Goal: Task Accomplishment & Management: Manage account settings

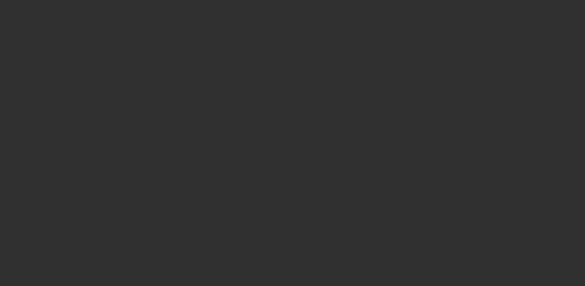
select select "10"
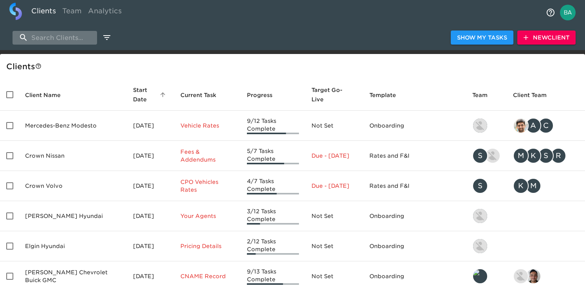
click at [51, 40] on input "search" at bounding box center [55, 38] width 85 height 14
paste input "Nucar Mazda of New Castle"
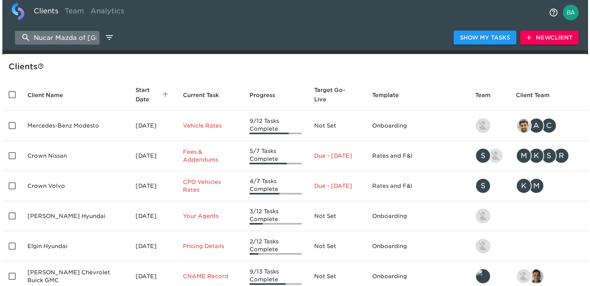
scroll to position [0, 28]
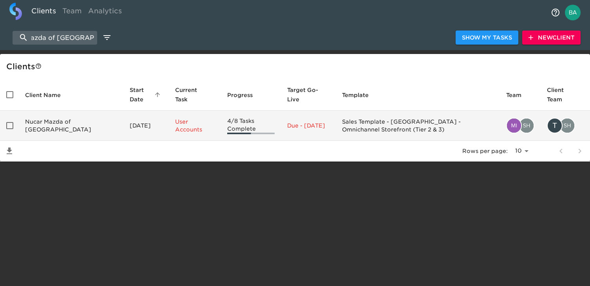
type input "Nucar Mazda of New Castle"
click at [69, 120] on td "Nucar Mazda of New Castle" at bounding box center [71, 126] width 105 height 30
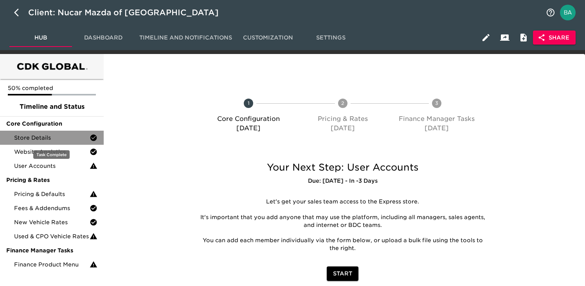
click at [64, 138] on span "Store Details" at bounding box center [52, 138] width 76 height 8
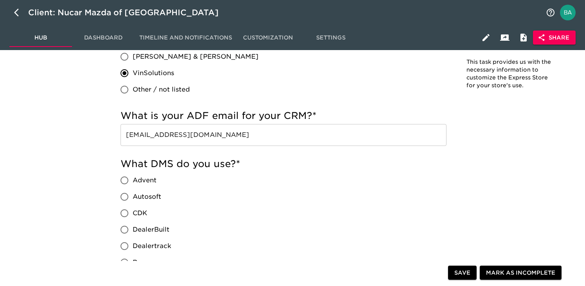
scroll to position [605, 0]
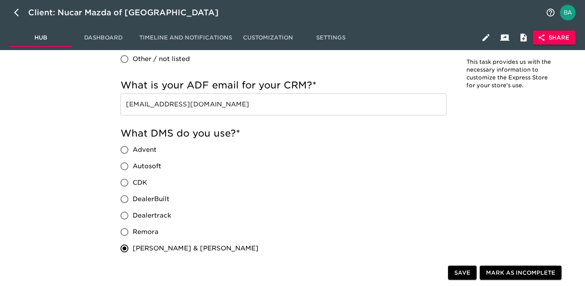
click at [173, 105] on input "leads@crm.nucar.com" at bounding box center [284, 105] width 326 height 22
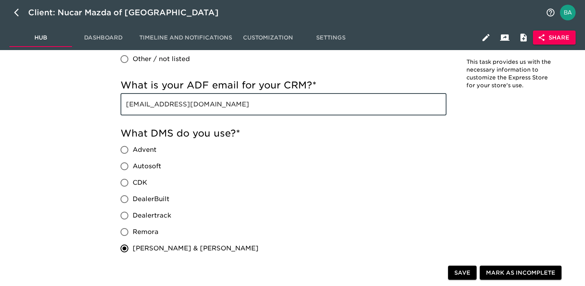
click at [173, 105] on input "leads@crm.nucar.com" at bounding box center [284, 105] width 326 height 22
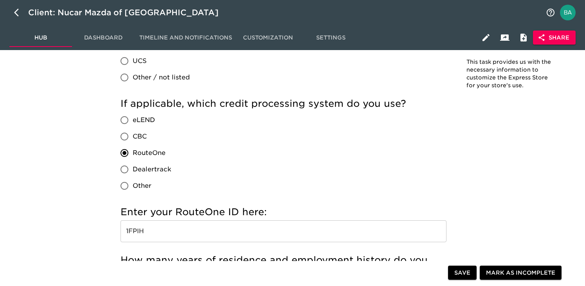
scroll to position [826, 0]
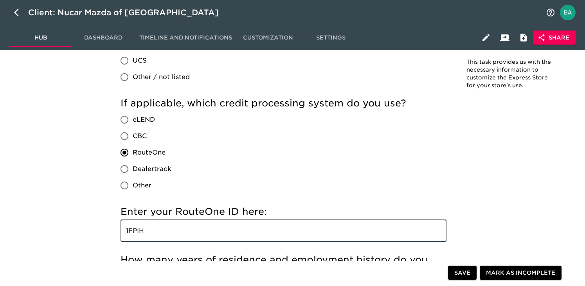
click at [135, 236] on input "1FPIH" at bounding box center [284, 231] width 326 height 22
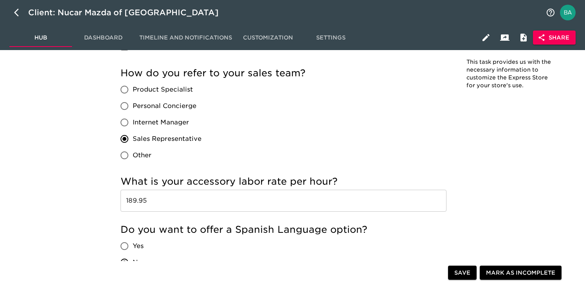
scroll to position [1343, 0]
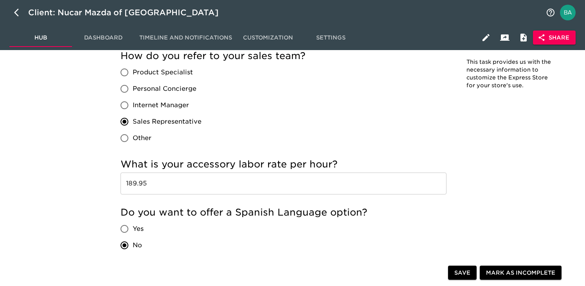
click at [142, 182] on input "189.95" at bounding box center [284, 184] width 326 height 22
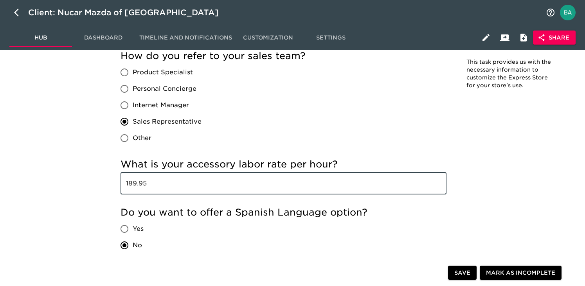
click at [142, 182] on input "189.95" at bounding box center [284, 184] width 326 height 22
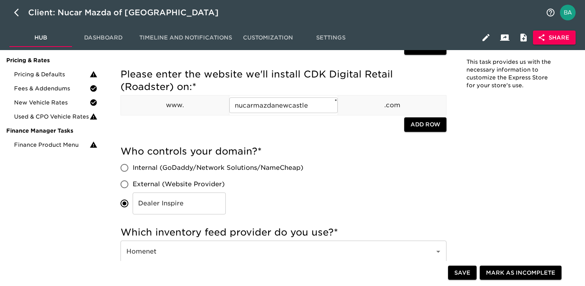
scroll to position [0, 0]
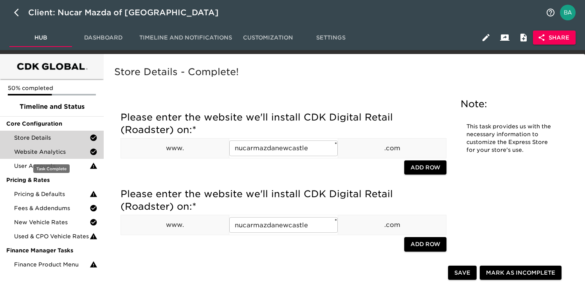
click at [55, 151] on span "Website Analytics" at bounding box center [52, 152] width 76 height 8
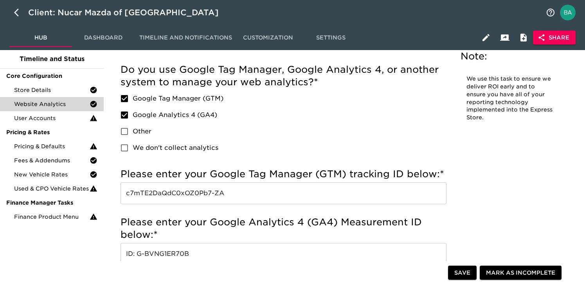
scroll to position [54, 0]
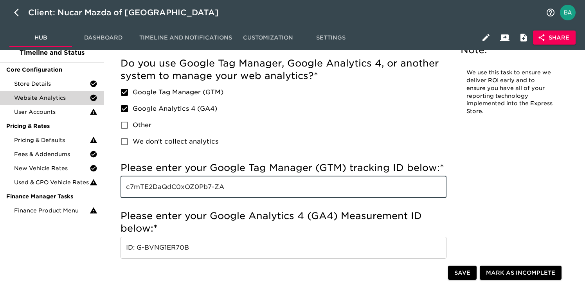
click at [168, 189] on input "c7mTE2DaQdC0xOZ0Pb7-ZA" at bounding box center [284, 187] width 326 height 22
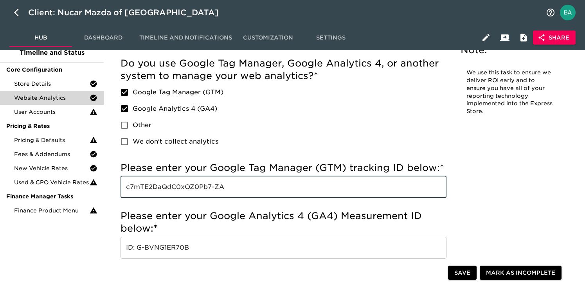
click at [329, 168] on h5 "Please enter your Google Tag Manager (GTM) tracking ID below: *" at bounding box center [284, 168] width 326 height 13
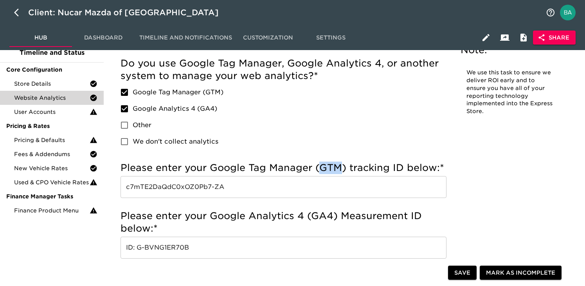
click at [329, 168] on h5 "Please enter your Google Tag Manager (GTM) tracking ID below: *" at bounding box center [284, 168] width 326 height 13
copy h5 "GTM"
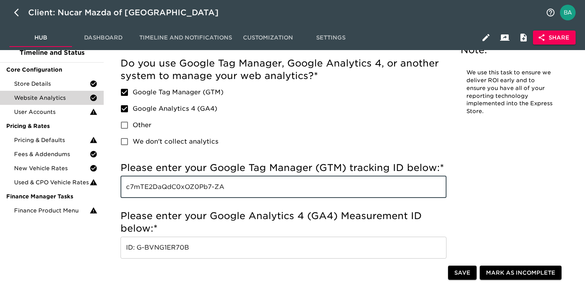
click at [200, 188] on input "c7mTE2DaQdC0xOZ0Pb7-ZA" at bounding box center [284, 187] width 326 height 22
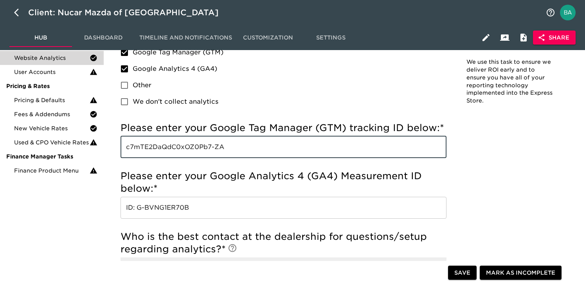
scroll to position [102, 0]
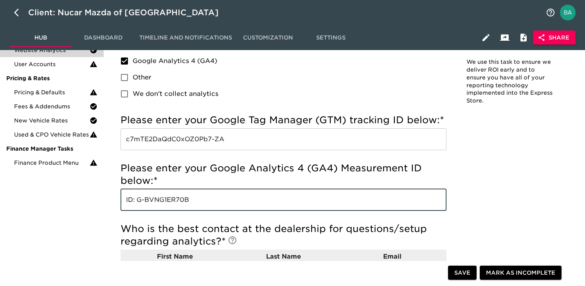
drag, startPoint x: 191, startPoint y: 200, endPoint x: 139, endPoint y: 201, distance: 52.1
click at [139, 201] on input "ID: G-BVNG1ER70B" at bounding box center [284, 200] width 326 height 22
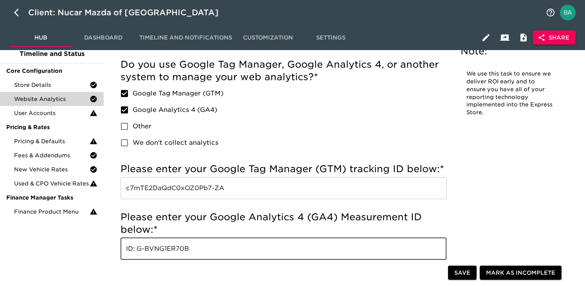
scroll to position [47, 0]
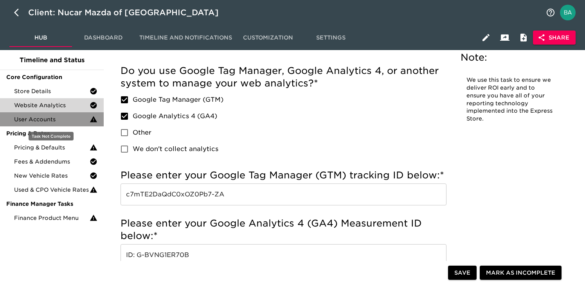
click at [46, 122] on span "User Accounts" at bounding box center [52, 119] width 76 height 8
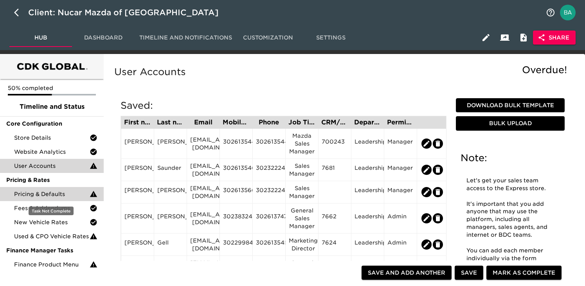
click at [32, 193] on span "Pricing & Defaults" at bounding box center [52, 194] width 76 height 8
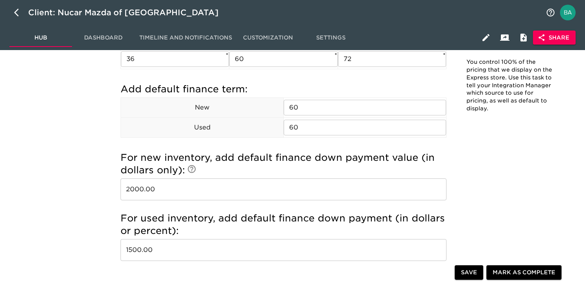
scroll to position [634, 0]
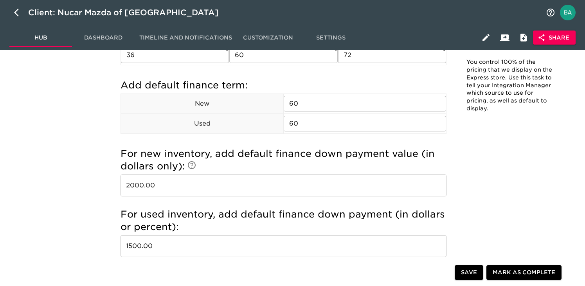
click at [135, 186] on input "2000.00" at bounding box center [284, 186] width 326 height 22
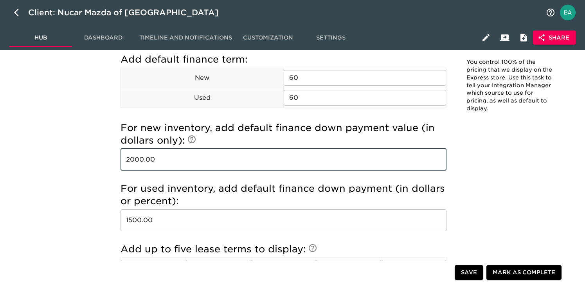
scroll to position [676, 0]
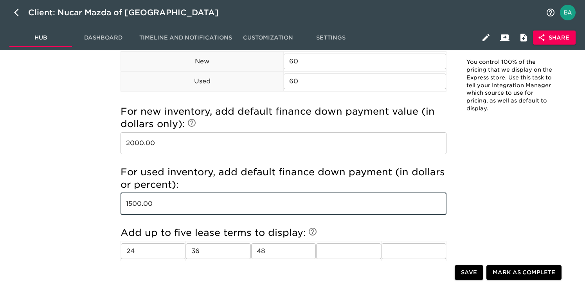
drag, startPoint x: 141, startPoint y: 205, endPoint x: 125, endPoint y: 205, distance: 16.0
click at [125, 205] on input "1500.00" at bounding box center [284, 204] width 326 height 22
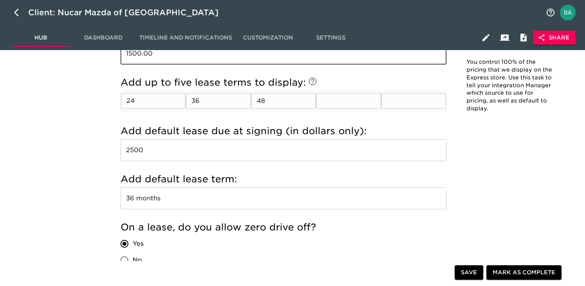
scroll to position [828, 0]
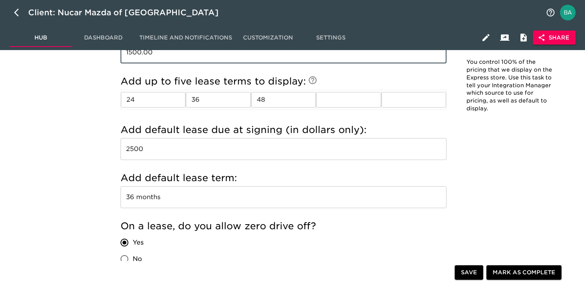
click at [136, 146] on input "2500" at bounding box center [284, 149] width 326 height 22
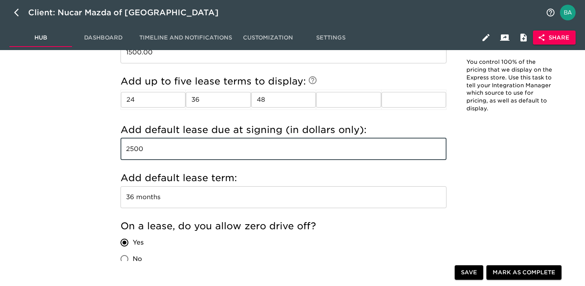
click at [136, 146] on input "2500" at bounding box center [284, 149] width 326 height 22
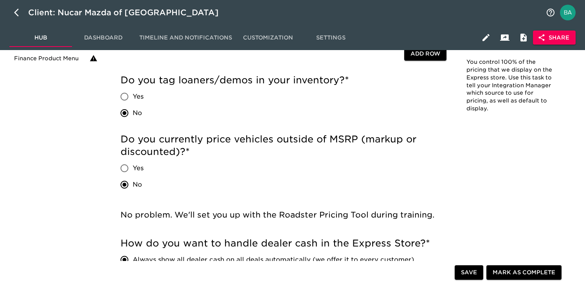
scroll to position [46, 0]
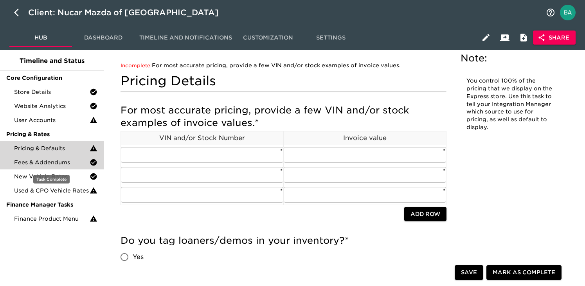
click at [35, 164] on span "Fees & Addendums" at bounding box center [52, 163] width 76 height 8
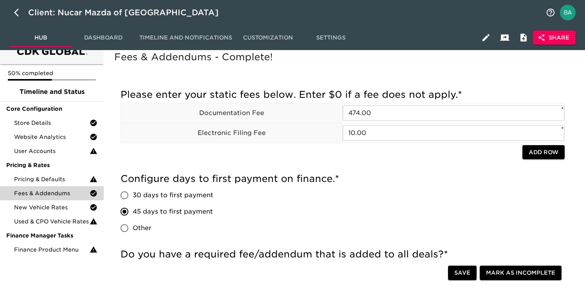
scroll to position [30, 0]
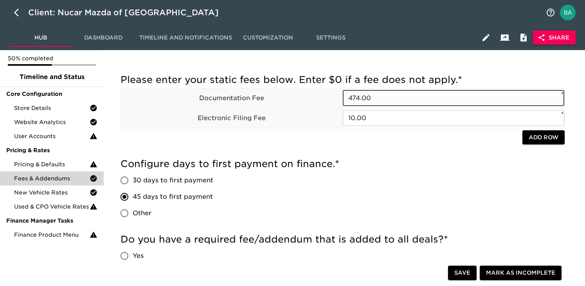
drag, startPoint x: 359, startPoint y: 98, endPoint x: 323, endPoint y: 98, distance: 36.4
click at [323, 98] on tr "Documentation Fee 474.00 ​ *" at bounding box center [343, 98] width 444 height 20
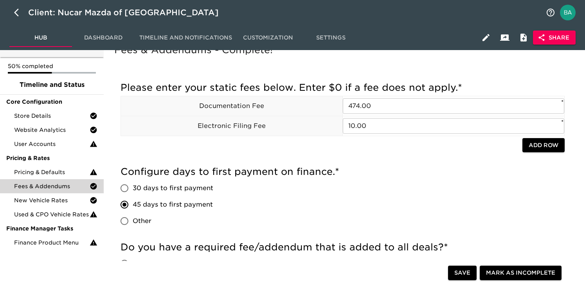
scroll to position [0, 0]
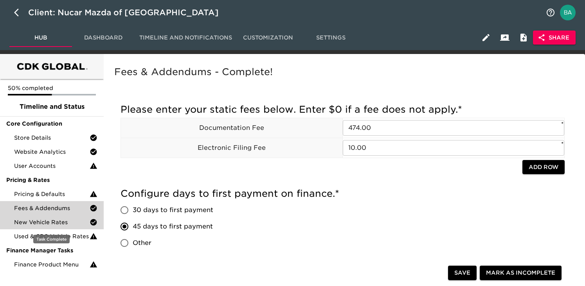
click at [41, 225] on span "New Vehicle Rates" at bounding box center [52, 222] width 76 height 8
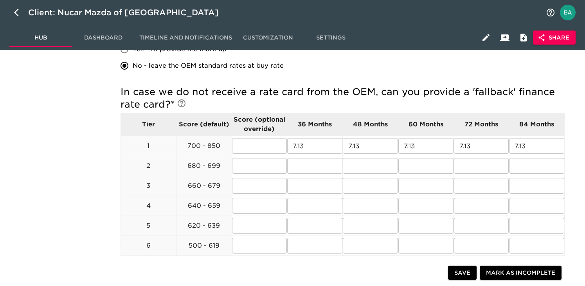
scroll to position [240, 0]
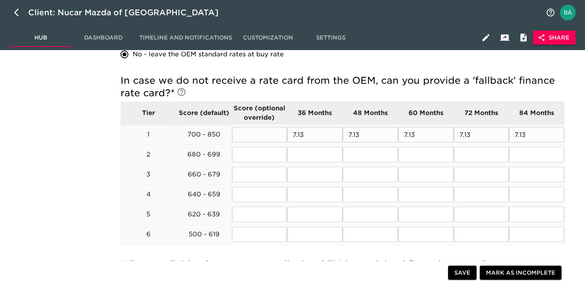
click at [296, 136] on input "7.13" at bounding box center [314, 135] width 55 height 16
click at [194, 155] on p "680 - 699" at bounding box center [204, 154] width 55 height 9
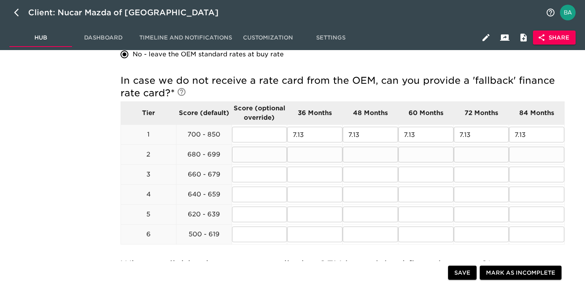
click at [191, 156] on p "680 - 699" at bounding box center [204, 154] width 55 height 9
copy p "680"
click at [192, 175] on p "660 - 679" at bounding box center [204, 174] width 55 height 9
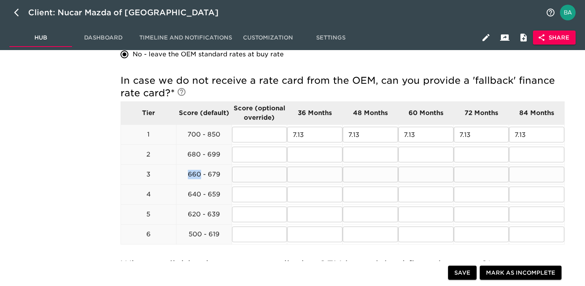
copy p "660"
click at [195, 194] on p "640 - 659" at bounding box center [204, 194] width 55 height 9
copy p "640"
click at [193, 215] on p "620 - 639" at bounding box center [204, 214] width 55 height 9
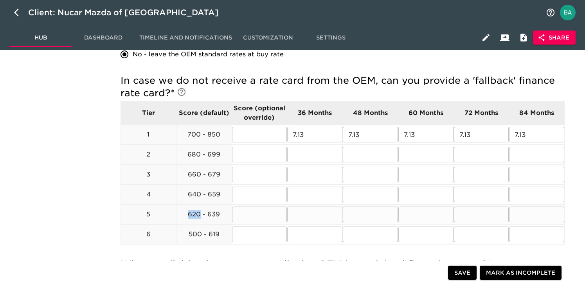
click at [193, 215] on p "620 - 639" at bounding box center [204, 214] width 55 height 9
copy p "620"
click at [191, 234] on p "500 - 619" at bounding box center [204, 234] width 55 height 9
copy p "500"
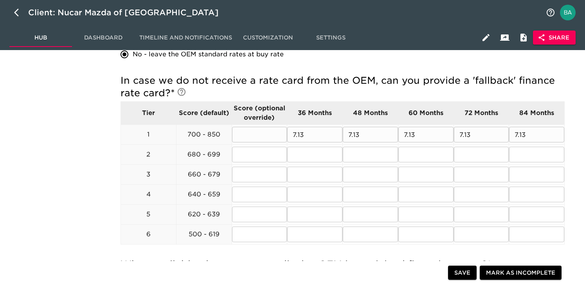
click at [302, 133] on input "7.13" at bounding box center [314, 135] width 55 height 16
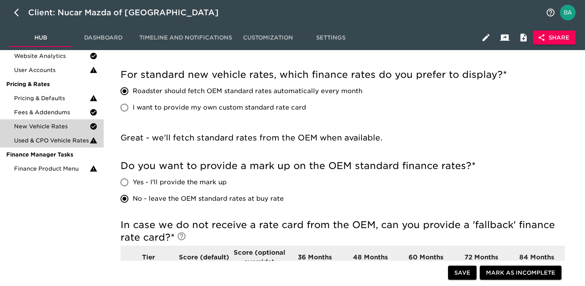
scroll to position [91, 0]
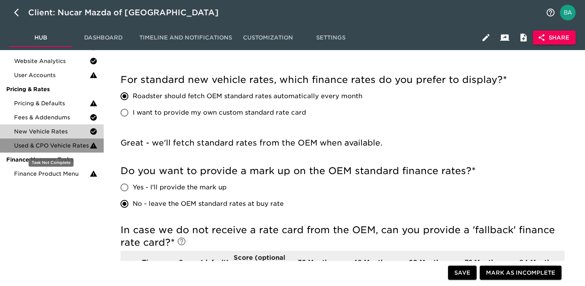
click at [69, 150] on div "Used & CPO Vehicle Rates" at bounding box center [52, 146] width 104 height 14
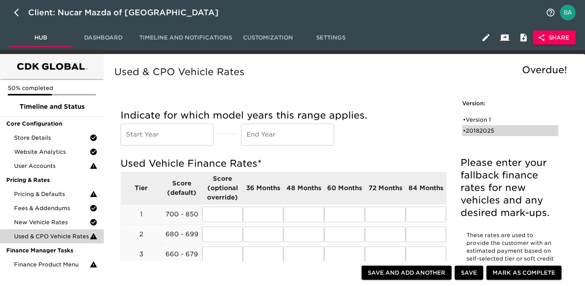
click at [473, 132] on div "• 20182025" at bounding box center [505, 131] width 84 height 8
type input "2018"
type input "2025"
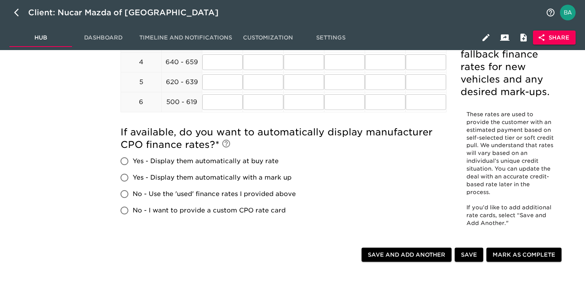
scroll to position [27, 0]
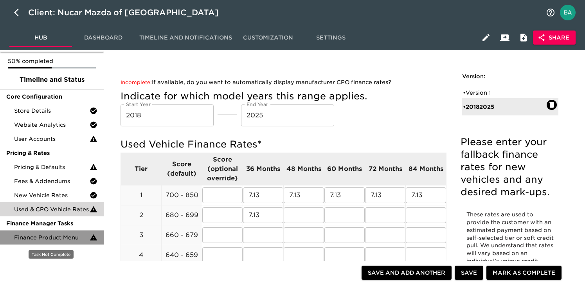
click at [59, 236] on span "Finance Product Menu" at bounding box center [52, 238] width 76 height 8
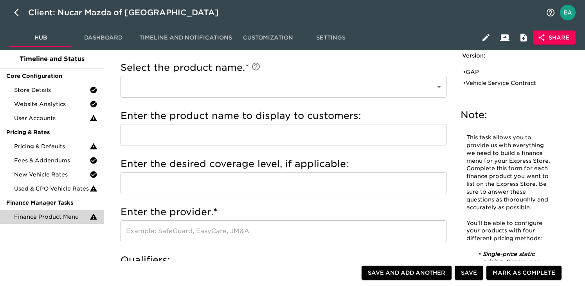
scroll to position [58, 0]
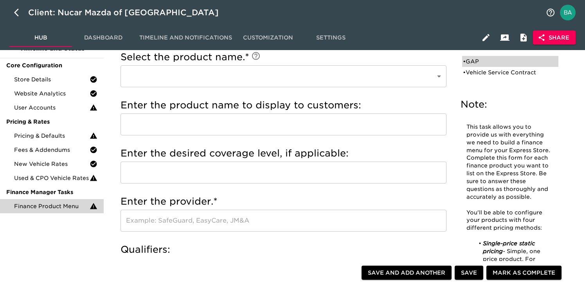
click at [482, 62] on div "• GAP" at bounding box center [505, 62] width 84 height 8
type input "GAP"
type input "DCD Gap"
type input "term of loan"
type input "DCD Gap"
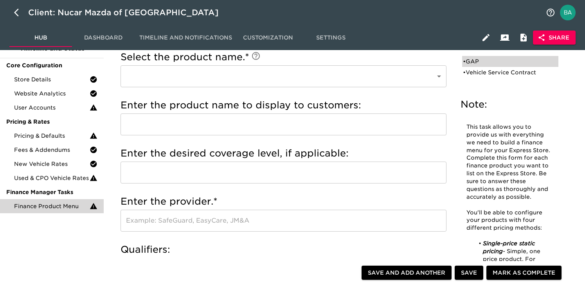
radio input "true"
type input "699.00"
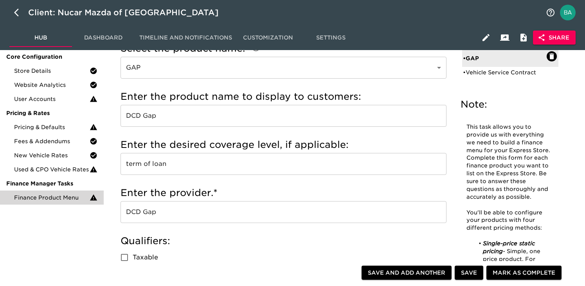
scroll to position [0, 0]
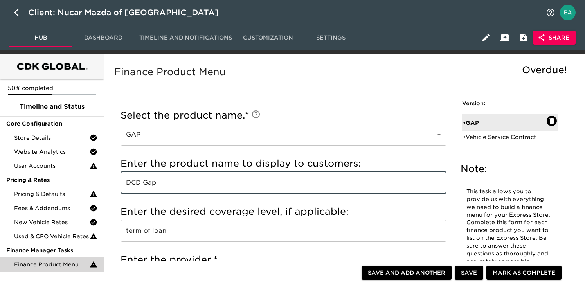
click at [144, 187] on input "DCD Gap" at bounding box center [284, 183] width 326 height 22
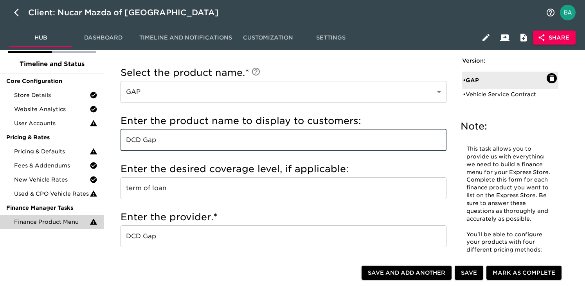
scroll to position [77, 0]
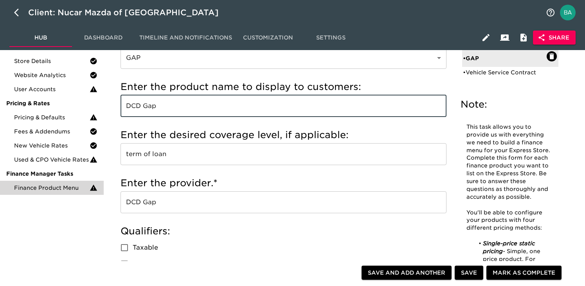
click at [138, 206] on input "DCD Gap" at bounding box center [284, 202] width 326 height 22
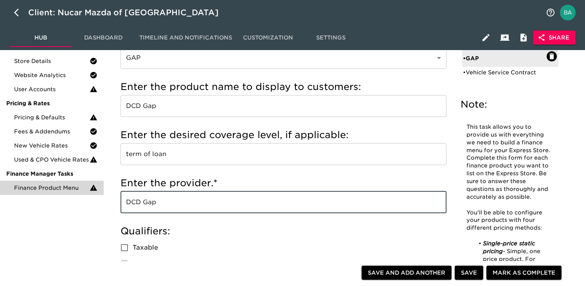
click at [138, 206] on input "DCD Gap" at bounding box center [284, 202] width 326 height 22
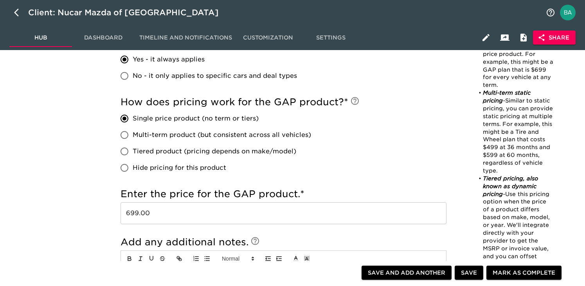
scroll to position [377, 0]
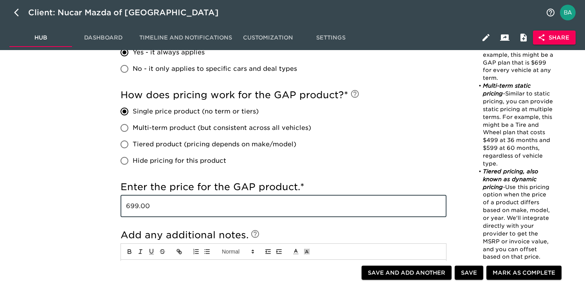
click at [140, 207] on input "699.00" at bounding box center [284, 206] width 326 height 22
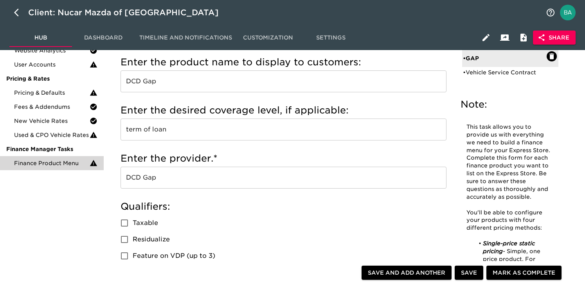
scroll to position [0, 0]
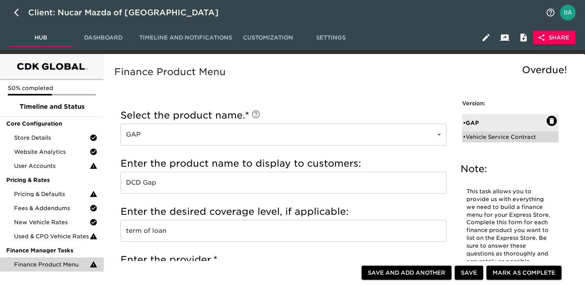
click at [490, 139] on div "• Vehicle Service Contract" at bounding box center [505, 137] width 84 height 8
type input "Vehicle Service Contract"
type input "DCD Service Contract"
type input "match term"
type input "DCD Service Contract"
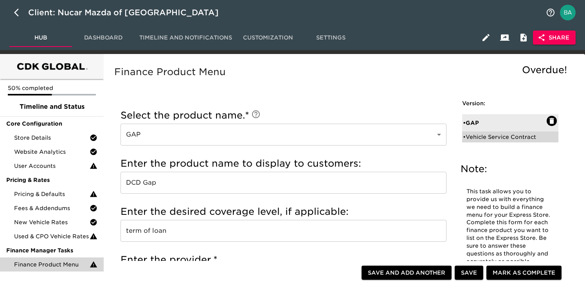
checkbox input "true"
radio input "true"
radio input "false"
radio input "true"
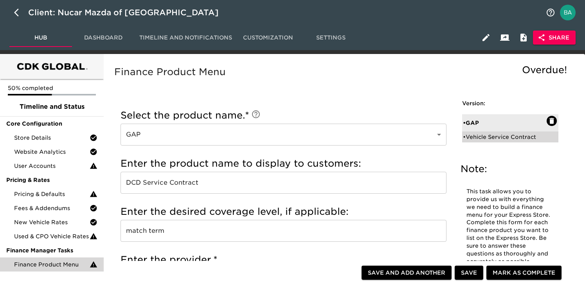
type input "2000.00"
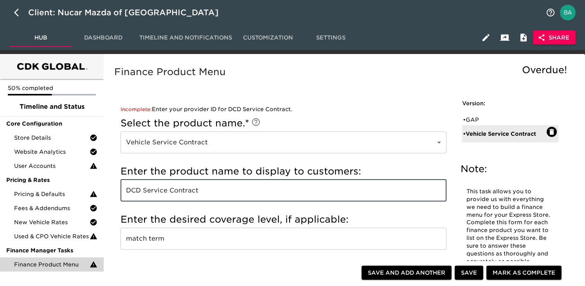
click at [171, 189] on input "DCD Service Contract" at bounding box center [284, 191] width 326 height 22
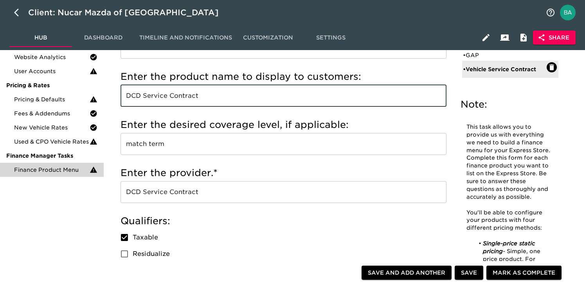
scroll to position [108, 0]
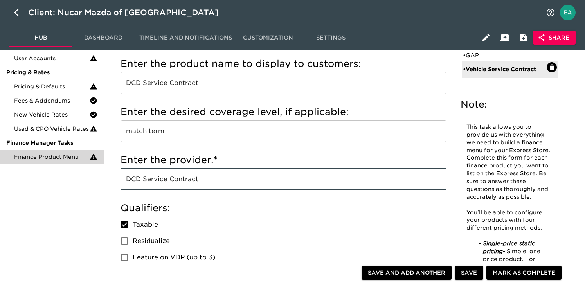
click at [160, 180] on input "DCD Service Contract" at bounding box center [284, 179] width 326 height 22
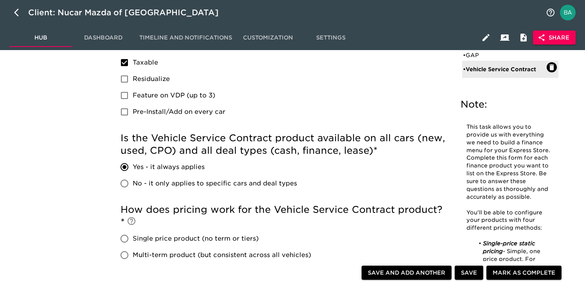
scroll to position [259, 0]
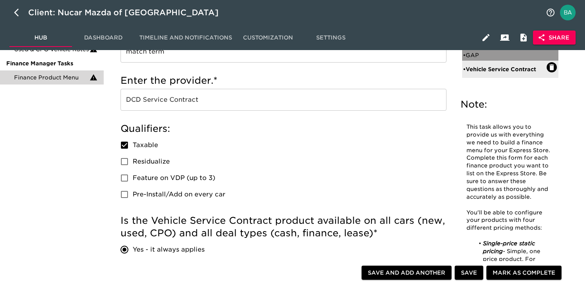
click at [476, 54] on div "• GAP" at bounding box center [505, 55] width 84 height 8
type input "GAP"
type input "DCD Gap"
type input "term of loan"
type input "DCD Gap"
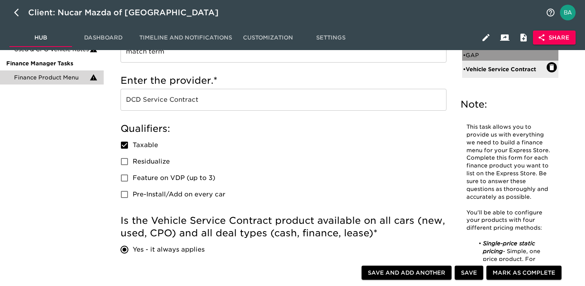
checkbox input "false"
radio input "true"
radio input "false"
type input "699.00"
radio input "false"
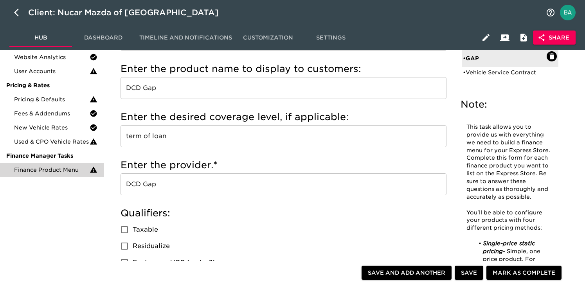
scroll to position [0, 0]
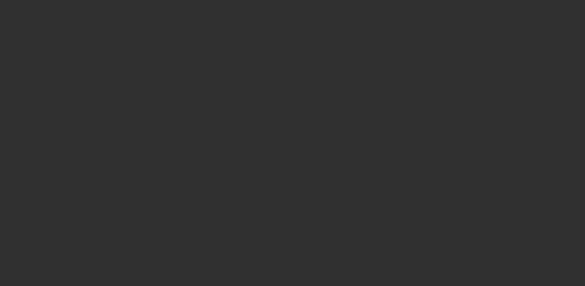
select select "10"
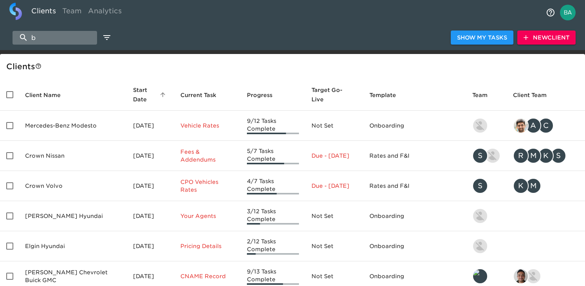
click at [70, 35] on input "b" at bounding box center [55, 38] width 85 height 14
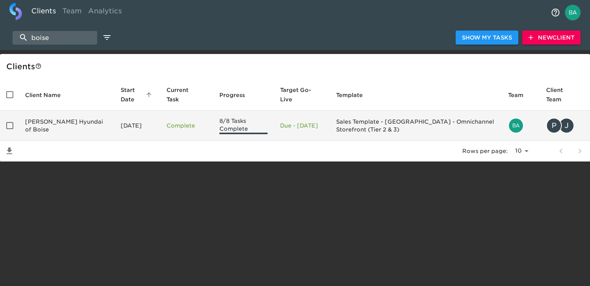
type input "boise"
click at [70, 120] on td "Kendall Hyundai of Boise" at bounding box center [67, 126] width 96 height 30
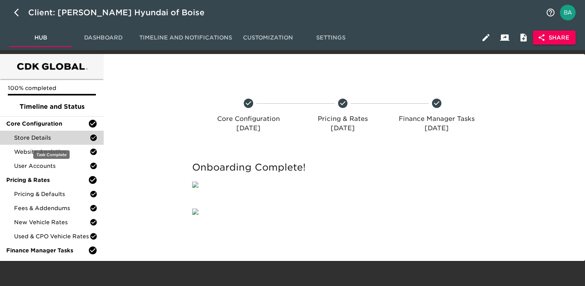
click at [51, 140] on span "Store Details" at bounding box center [52, 138] width 76 height 8
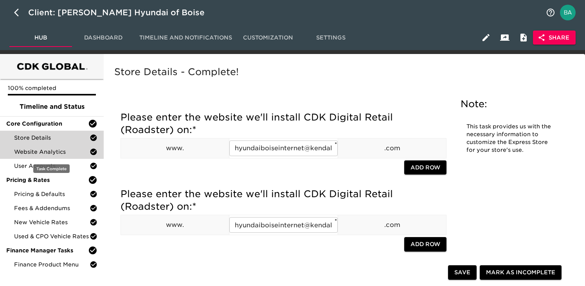
click at [48, 155] on span "Website Analytics" at bounding box center [52, 152] width 76 height 8
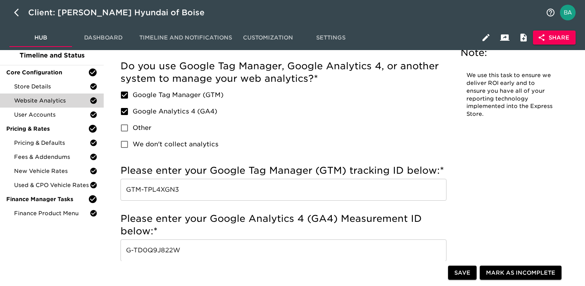
scroll to position [66, 0]
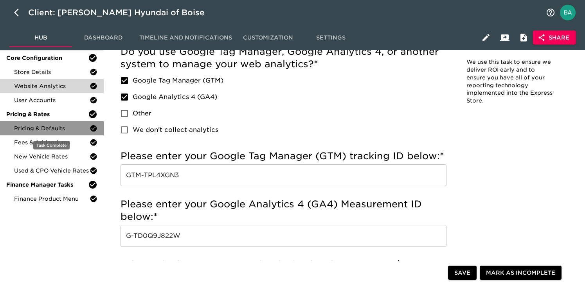
click at [34, 129] on span "Pricing & Defaults" at bounding box center [52, 128] width 76 height 8
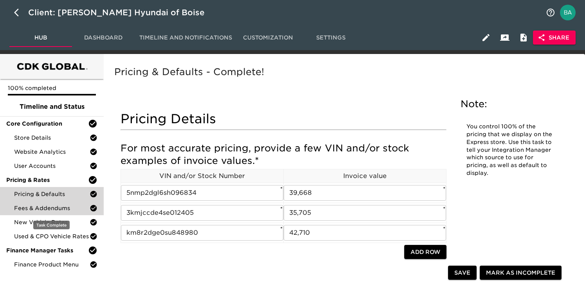
click at [56, 208] on span "Fees & Addendums" at bounding box center [52, 208] width 76 height 8
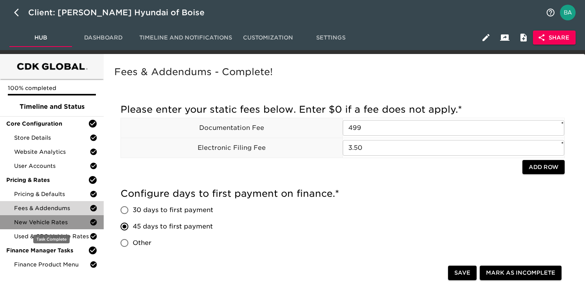
click at [46, 223] on span "New Vehicle Rates" at bounding box center [52, 222] width 76 height 8
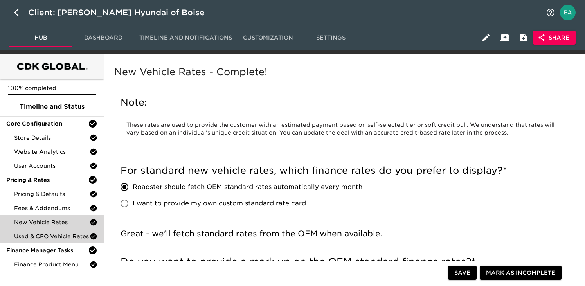
click at [43, 243] on div "Used & CPO Vehicle Rates" at bounding box center [52, 236] width 104 height 14
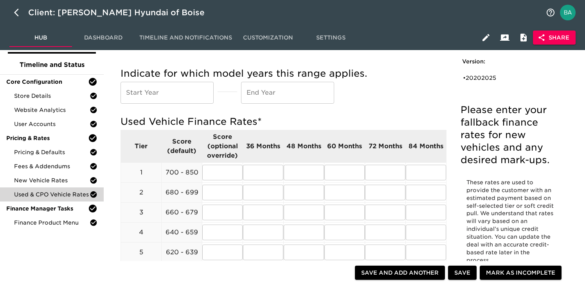
scroll to position [87, 0]
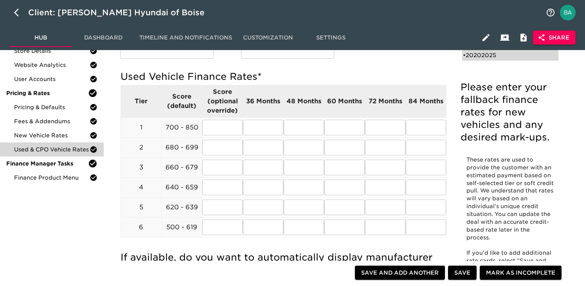
click at [478, 55] on div "• 20202025" at bounding box center [505, 55] width 84 height 8
type input "2020"
type input "2025"
radio input "true"
type input "1"
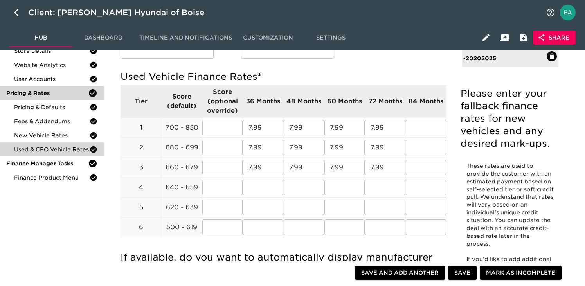
click at [30, 180] on span "Finance Product Menu" at bounding box center [52, 178] width 76 height 8
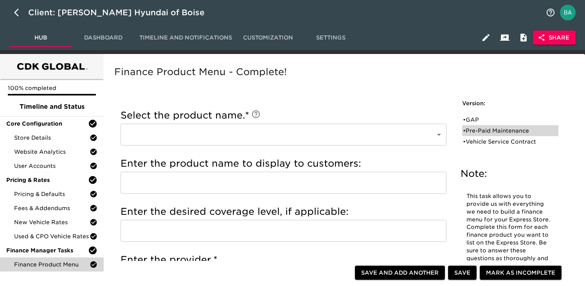
click at [494, 132] on div "• Pre-Paid Maintenance" at bounding box center [505, 131] width 84 height 8
type input "Pre-Paid Maintenance"
type input "Hyundai"
checkbox input "true"
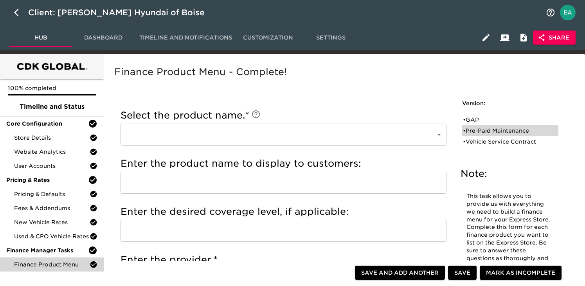
radio input "true"
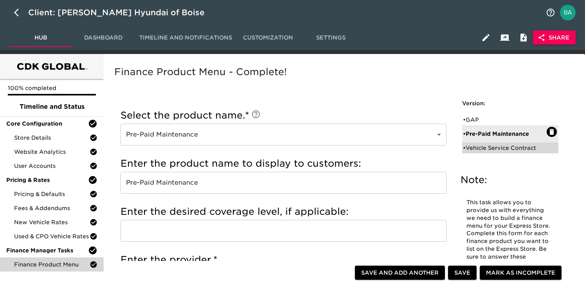
click at [490, 147] on div "• Vehicle Service Contract" at bounding box center [505, 148] width 84 height 8
type input "Vehicle Service Contract"
checkbox input "false"
radio input "true"
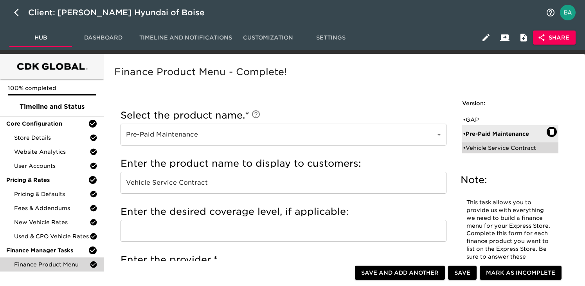
radio input "true"
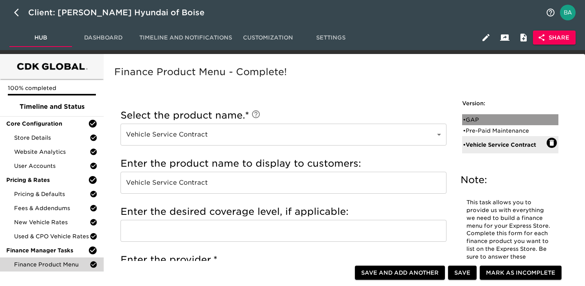
click at [475, 122] on div "• GAP" at bounding box center [505, 120] width 84 height 8
type input "GAP"
type input "Length of loan"
type input "Manufacturer"
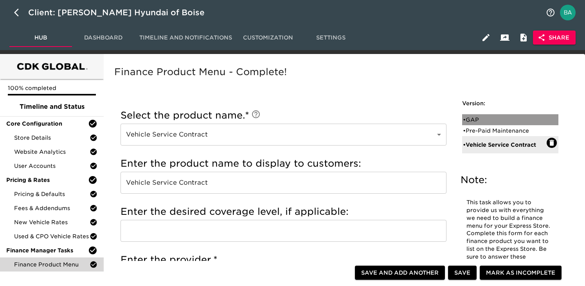
checkbox input "true"
radio input "false"
radio input "true"
checkbox input "true"
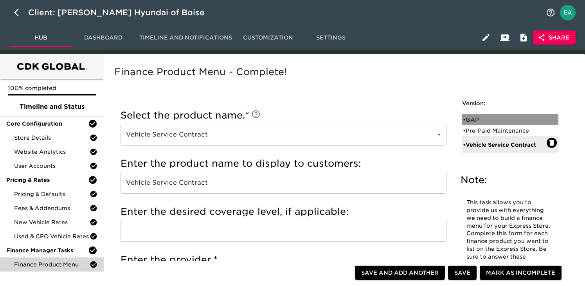
checkbox input "true"
radio input "true"
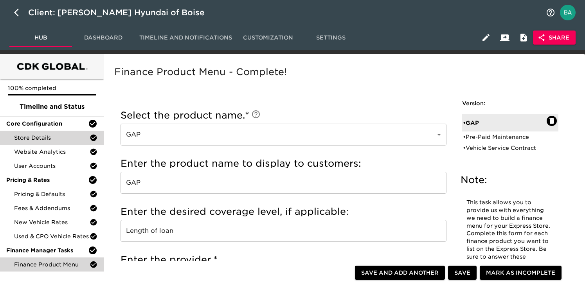
click at [32, 137] on span "Store Details" at bounding box center [52, 138] width 76 height 8
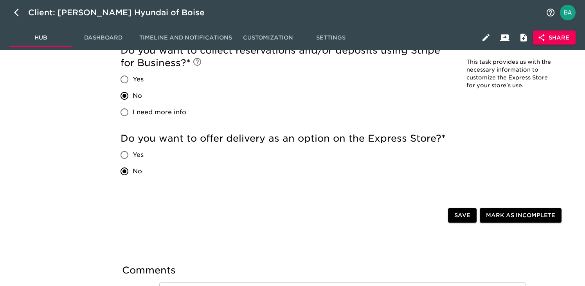
scroll to position [1768, 0]
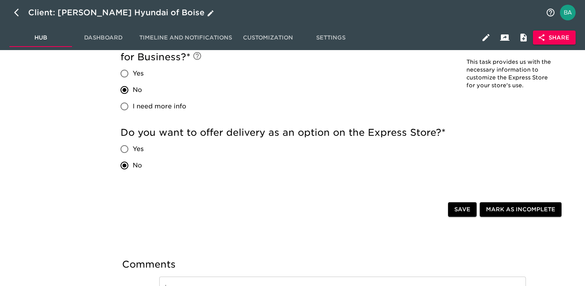
click at [126, 9] on div "Client: Kendall Hyundai of Boise" at bounding box center [122, 12] width 188 height 13
click at [101, 16] on input "Kendall Hyundai of Boise" at bounding box center [284, 12] width 513 height 13
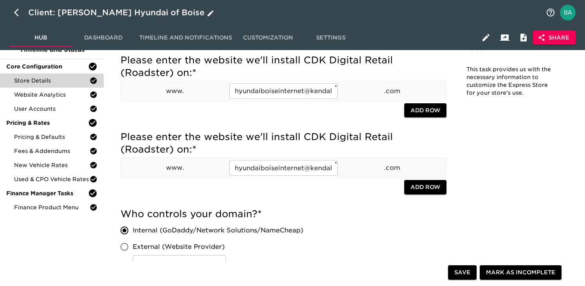
scroll to position [0, 0]
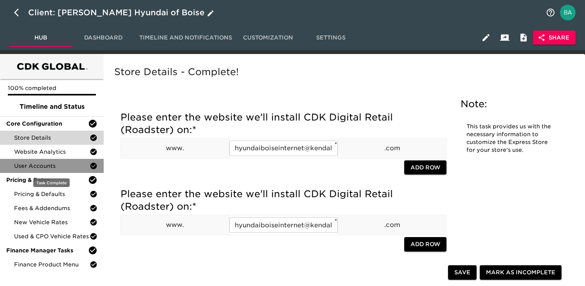
click at [29, 165] on span "User Accounts" at bounding box center [52, 166] width 76 height 8
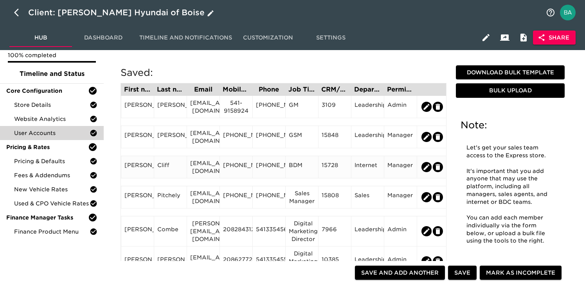
scroll to position [41, 0]
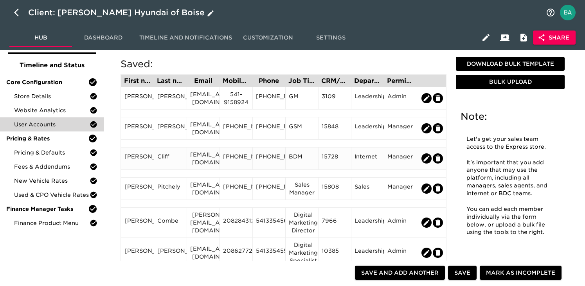
click at [201, 163] on div "mattcliff@kendallauto.com" at bounding box center [203, 159] width 26 height 16
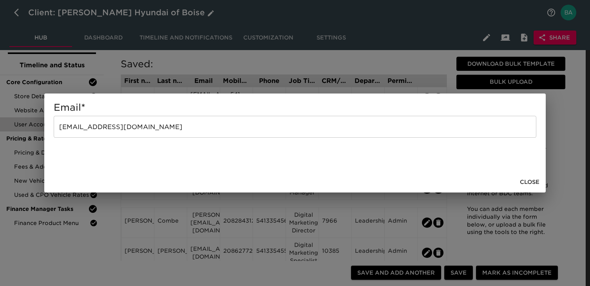
click at [124, 128] on input "mattcliff@kendallauto.com" at bounding box center [295, 127] width 482 height 22
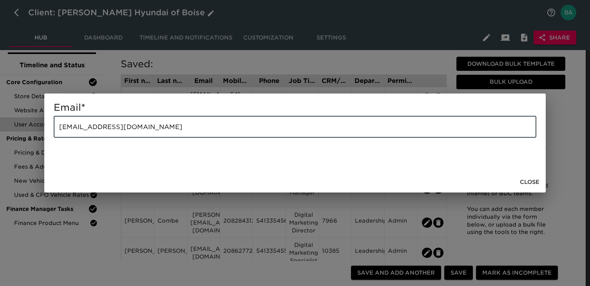
click at [124, 128] on input "mattcliff@kendallauto.com" at bounding box center [295, 127] width 482 height 22
click at [162, 251] on div "Email * mattcliff@kendallauto.com ​ Close" at bounding box center [295, 143] width 590 height 286
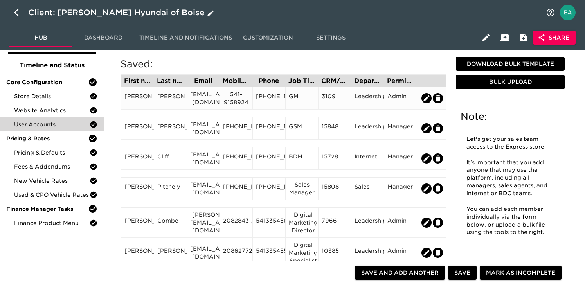
click at [204, 101] on div "paulziehr@kendallauto.com" at bounding box center [203, 98] width 26 height 16
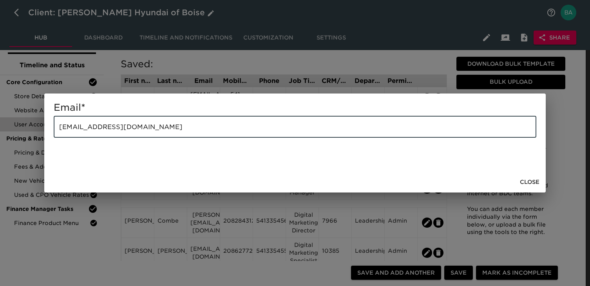
click at [129, 124] on input "paulziehr@kendallauto.com" at bounding box center [295, 127] width 482 height 22
click at [257, 235] on div "Email * paulziehr@kendallauto.com ​ Close" at bounding box center [295, 143] width 590 height 286
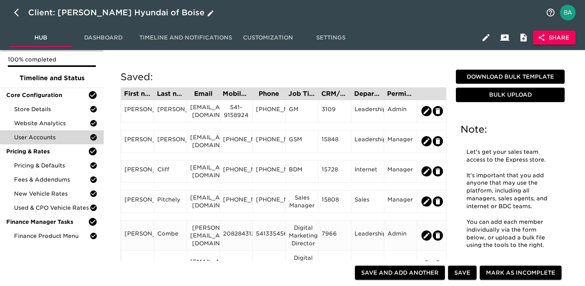
scroll to position [26, 0]
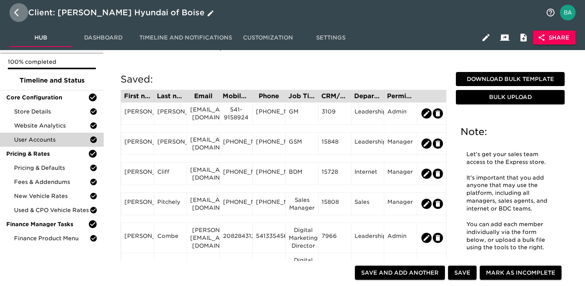
click at [18, 11] on icon "button" at bounding box center [18, 12] width 9 height 9
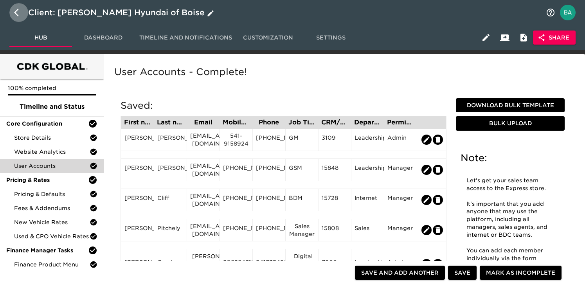
select select "10"
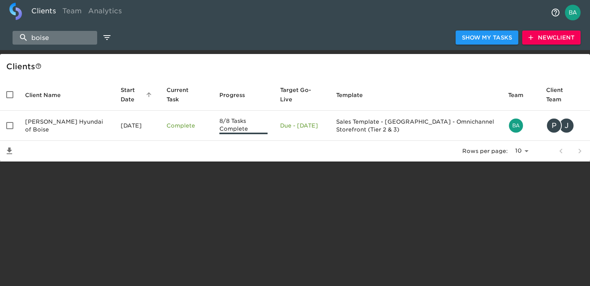
click at [49, 36] on input "boise" at bounding box center [55, 38] width 85 height 14
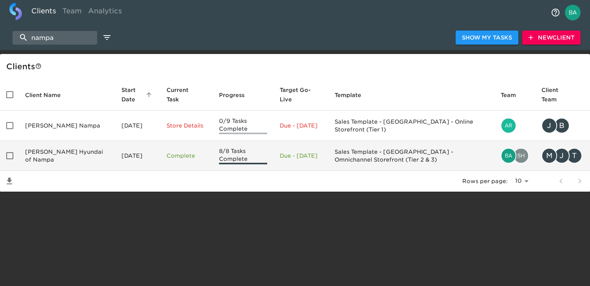
type input "nampa"
click at [50, 152] on td "[PERSON_NAME] Hyundai of Nampa" at bounding box center [67, 156] width 96 height 30
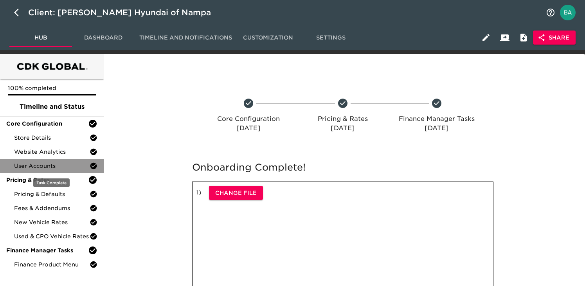
click at [44, 166] on span "User Accounts" at bounding box center [52, 166] width 76 height 8
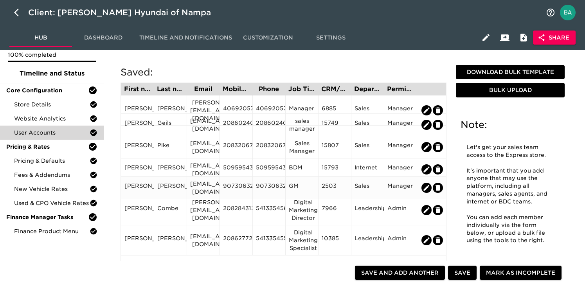
scroll to position [27, 0]
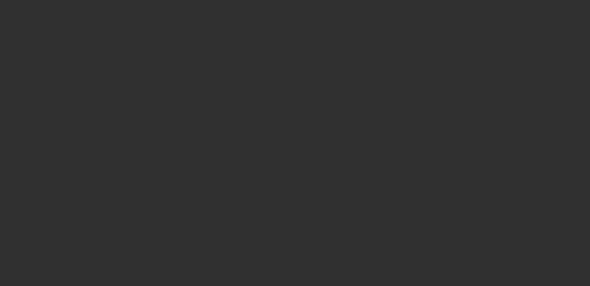
select select "10"
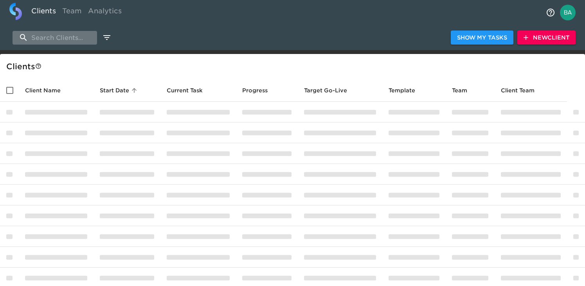
click at [70, 35] on input "search" at bounding box center [55, 38] width 85 height 14
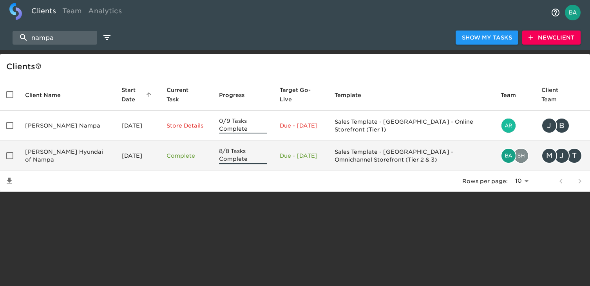
type input "nampa"
click at [54, 161] on td "[PERSON_NAME] Hyundai of Nampa" at bounding box center [67, 156] width 96 height 30
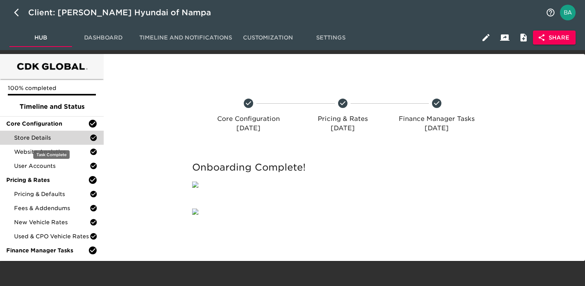
click at [37, 140] on span "Store Details" at bounding box center [52, 138] width 76 height 8
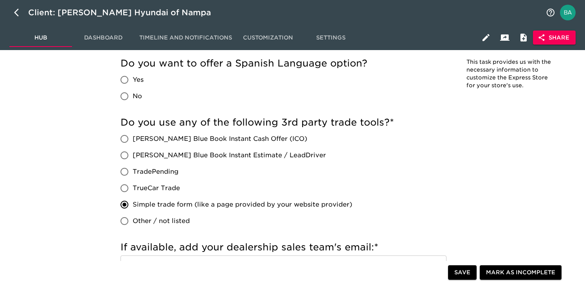
scroll to position [1529, 0]
